Goal: Information Seeking & Learning: Learn about a topic

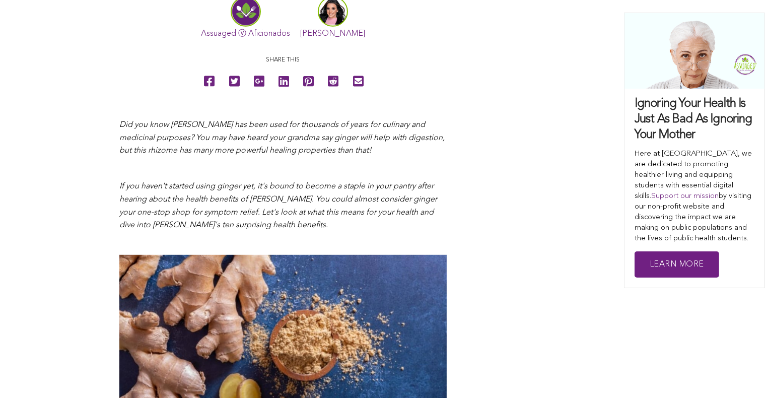
scroll to position [554, 0]
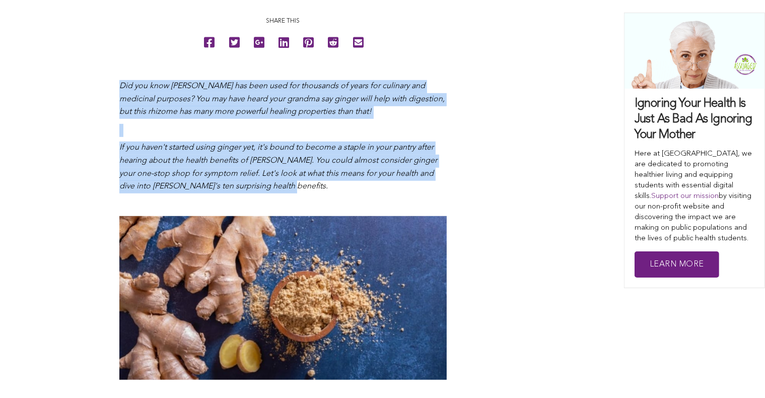
drag, startPoint x: 111, startPoint y: 82, endPoint x: 285, endPoint y: 190, distance: 204.8
copy span "Did you know ginger root has been used for thousands of years for culinary and …"
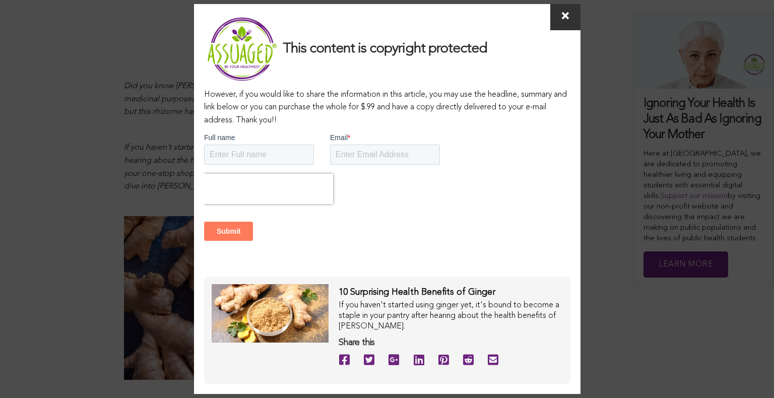
click at [400, 15] on icon at bounding box center [565, 16] width 7 height 10
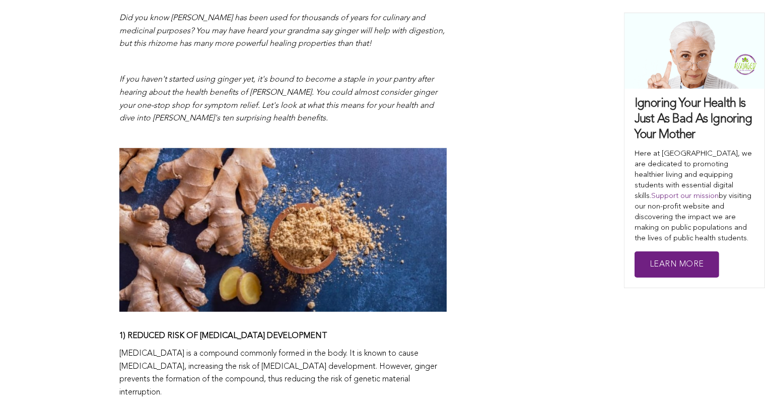
scroll to position [806, 0]
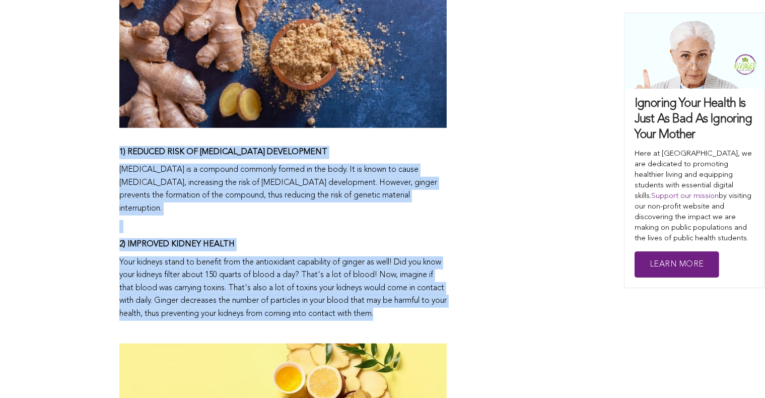
drag, startPoint x: 110, startPoint y: 145, endPoint x: 250, endPoint y: 311, distance: 217.0
copy span "1) REDUCED RISK OF CANCER DEVELOPMENT Nitrous oxide is a compound commonly form…"
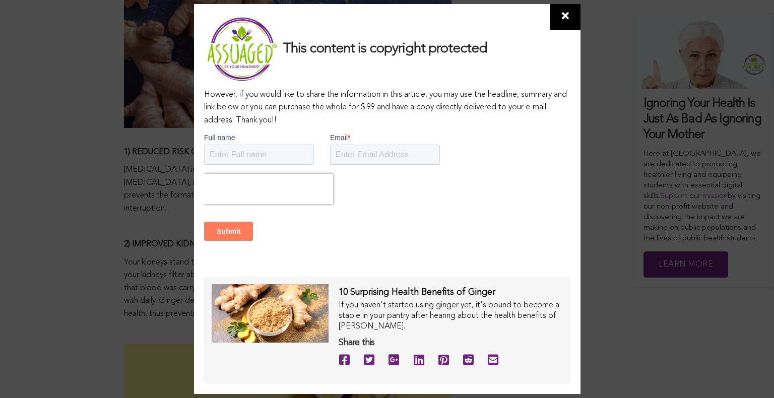
click at [400, 20] on span at bounding box center [565, 17] width 30 height 26
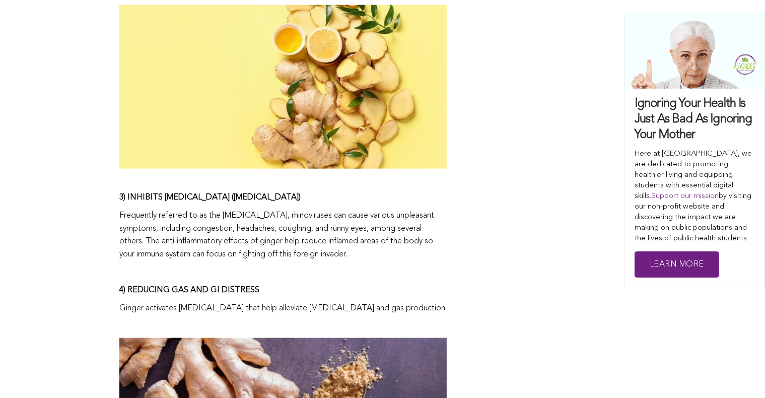
scroll to position [1209, 0]
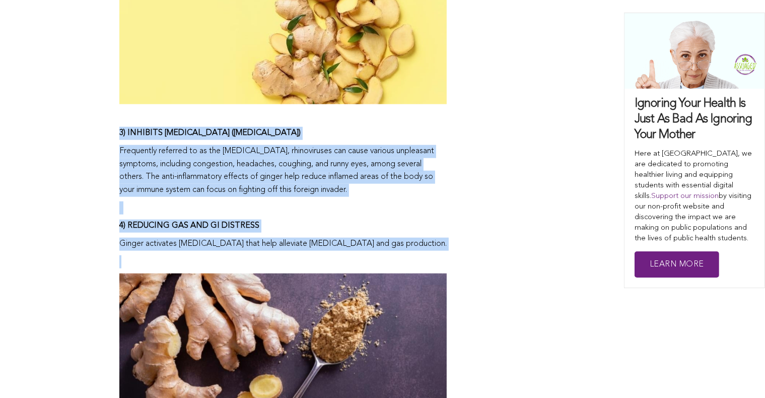
drag, startPoint x: 101, startPoint y: 122, endPoint x: 411, endPoint y: 257, distance: 337.5
copy span "3) INHIBITS RHINOVIRUS (COMMON COLD) Frequently referred to as the common cold,…"
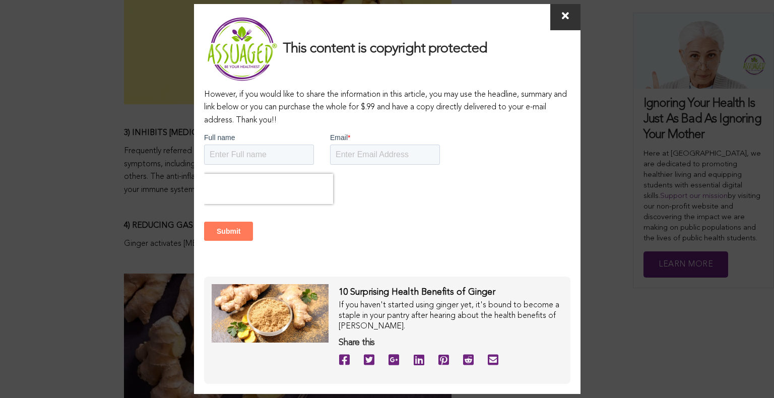
click at [400, 17] on icon at bounding box center [565, 16] width 7 height 10
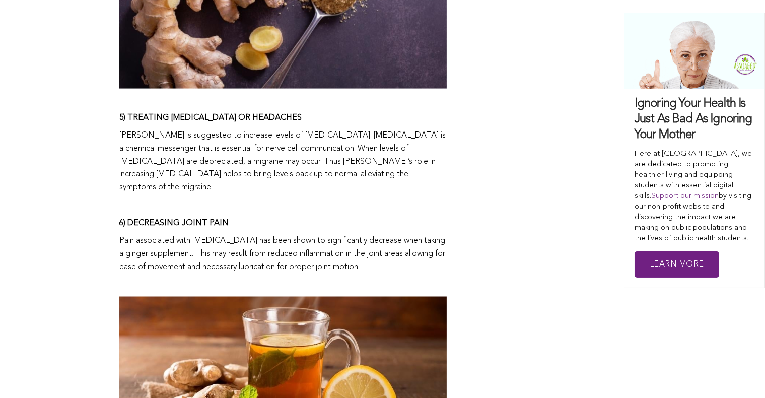
scroll to position [1562, 0]
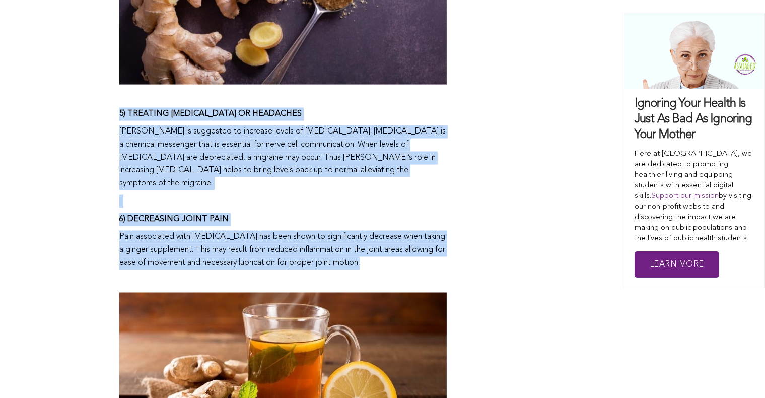
drag, startPoint x: 102, startPoint y: 110, endPoint x: 383, endPoint y: 253, distance: 315.4
click at [383, 253] on div "CONTRIBUTORS Assuaged Ⓥ Aficionados Mercedes Monita Share this Did you know gin…" at bounding box center [382, 260] width 765 height 2701
copy span "5) TREATING MIGRAINES OR HEADACHES Ginger is suggested to increase levels of se…"
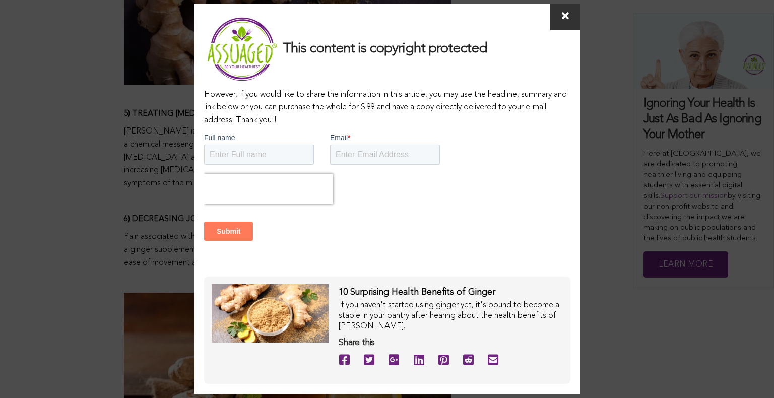
click at [400, 25] on span at bounding box center [565, 17] width 30 height 26
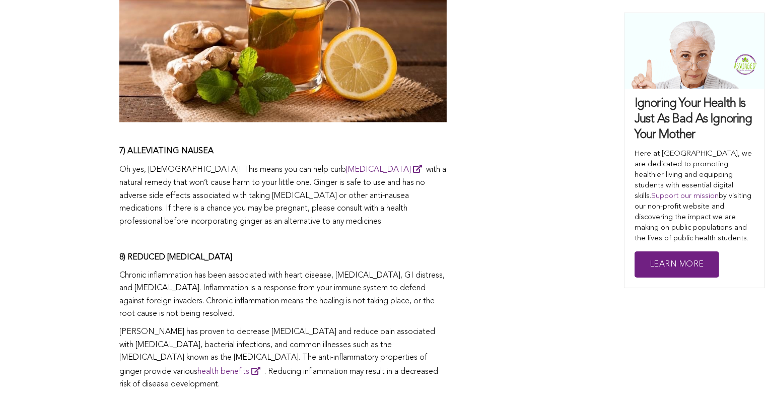
scroll to position [1914, 0]
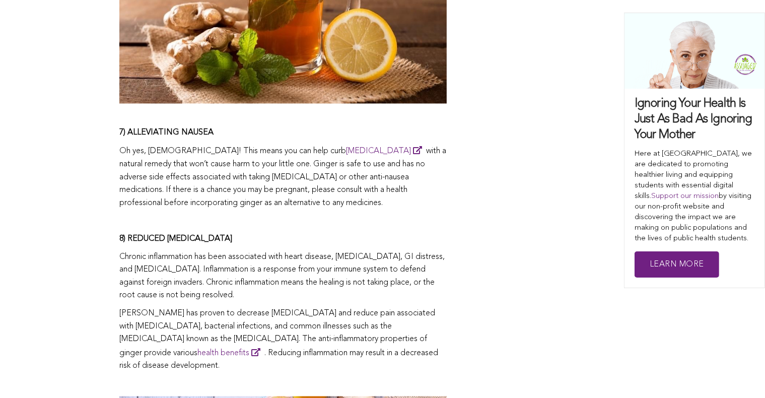
drag, startPoint x: 105, startPoint y: 114, endPoint x: 228, endPoint y: 351, distance: 266.6
copy span "7) ALLEVIATING NAUSEA Oh yes, ladies! This means you can help curb morning sick…"
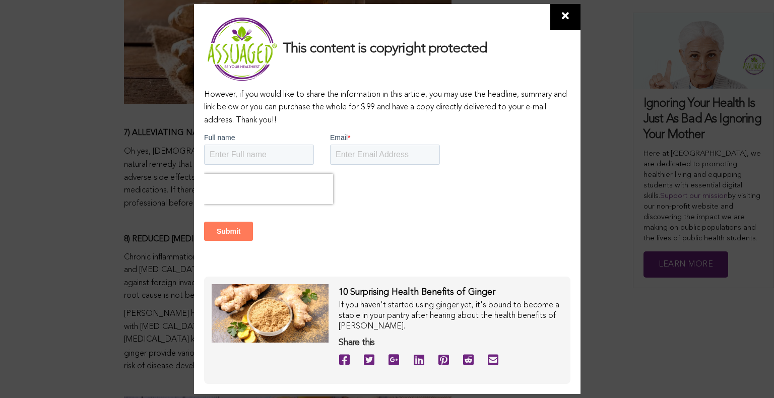
drag, startPoint x: 560, startPoint y: 27, endPoint x: 520, endPoint y: 68, distance: 57.4
click at [400, 29] on span at bounding box center [565, 17] width 30 height 26
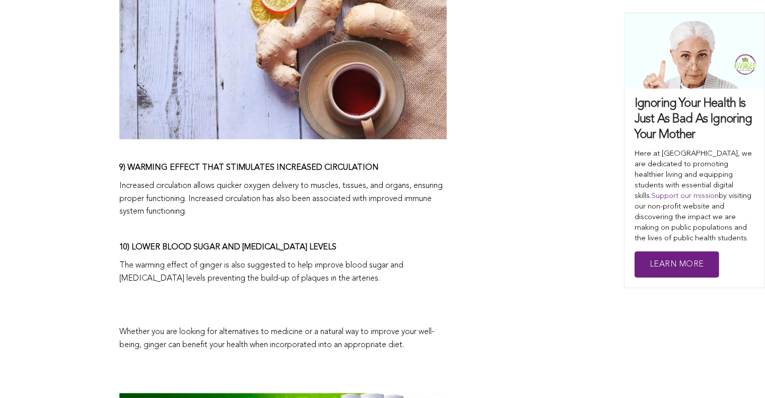
scroll to position [2368, 0]
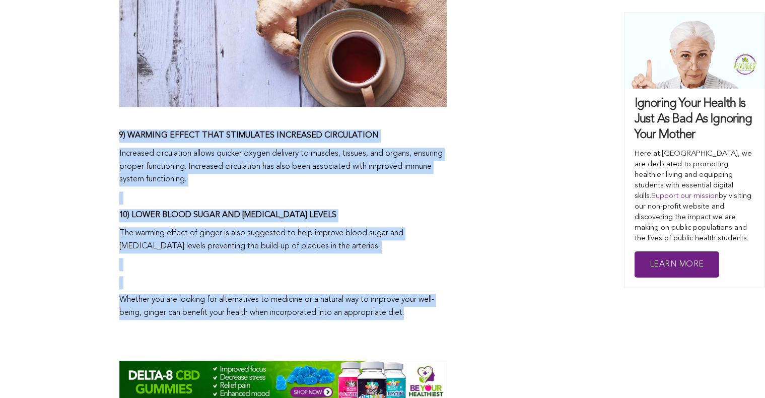
drag, startPoint x: 98, startPoint y: 110, endPoint x: 428, endPoint y: 298, distance: 379.9
copy span "9) WARMING EFFECT THAT STIMULATES INCREASED CIRCULATION Increased circulation a…"
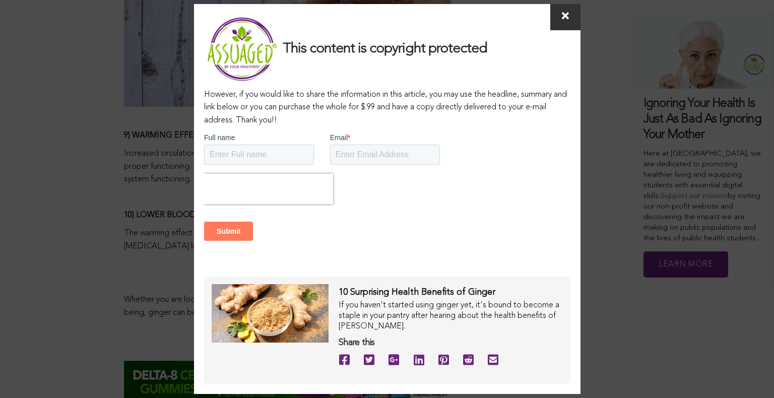
click at [400, 18] on icon at bounding box center [565, 16] width 7 height 10
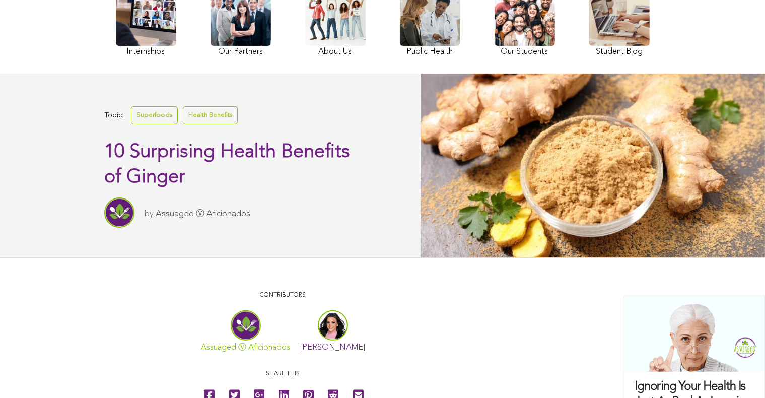
scroll to position [0, 0]
